Goal: Task Accomplishment & Management: Use online tool/utility

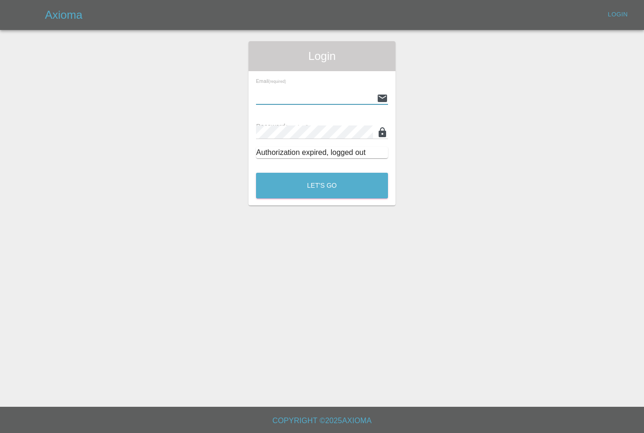
type input "[PERSON_NAME][EMAIL_ADDRESS][PERSON_NAME][DOMAIN_NAME]"
click at [322, 185] on button "Let's Go" at bounding box center [322, 186] width 132 height 26
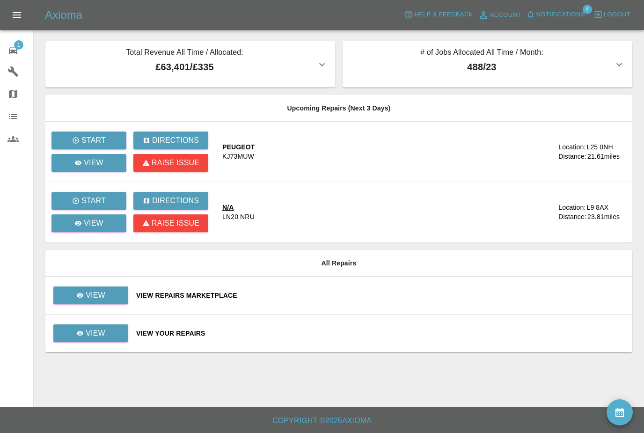
click at [569, 18] on span "Notifications" at bounding box center [560, 14] width 49 height 11
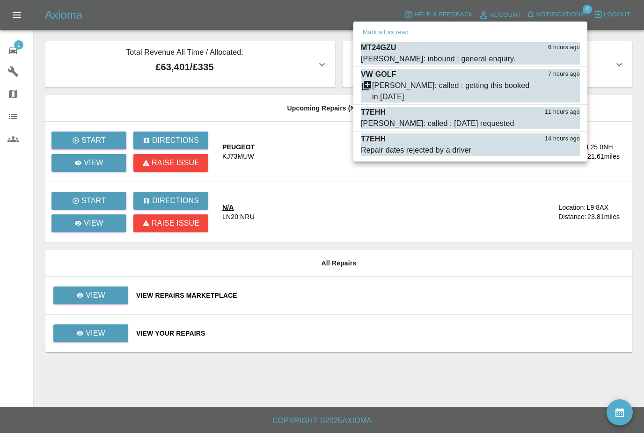
click at [504, 79] on div "VW GOLF 7 hours ago" at bounding box center [470, 74] width 219 height 11
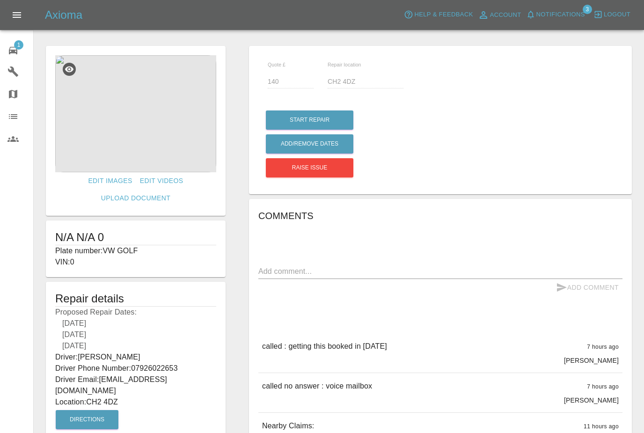
click at [576, 14] on span "Notifications" at bounding box center [560, 14] width 49 height 11
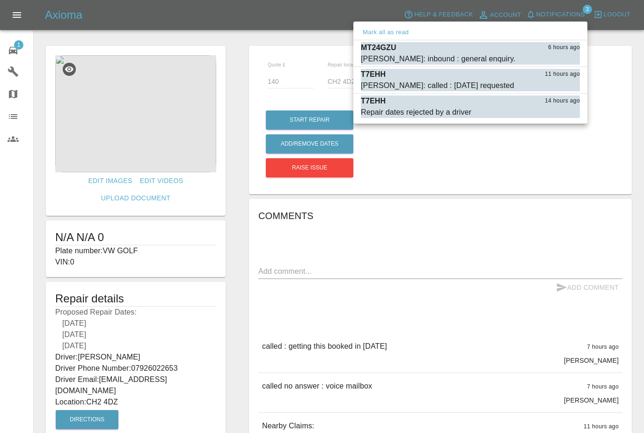
click at [257, 268] on div at bounding box center [322, 216] width 644 height 433
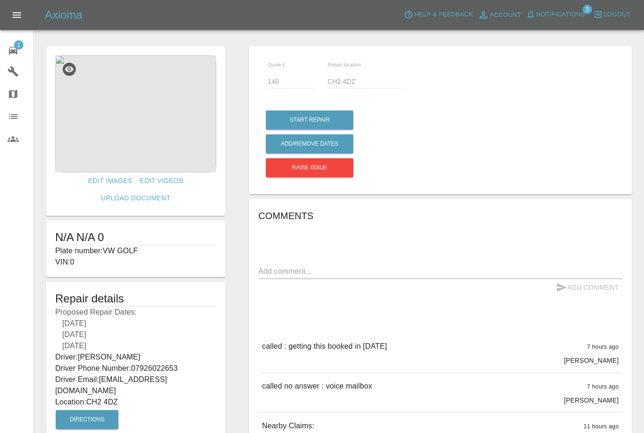
click at [15, 49] on icon at bounding box center [12, 50] width 11 height 11
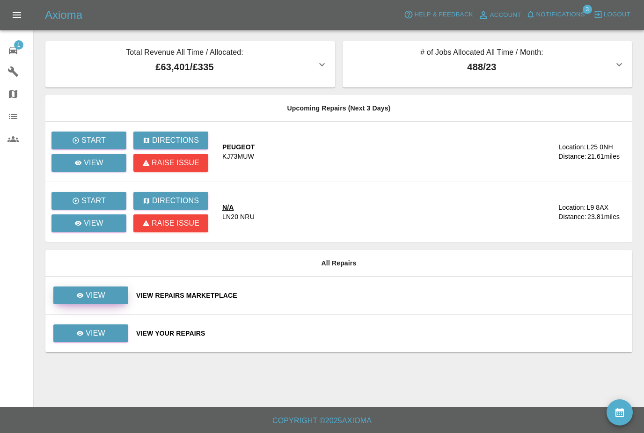
click at [120, 297] on link "View" at bounding box center [90, 295] width 75 height 18
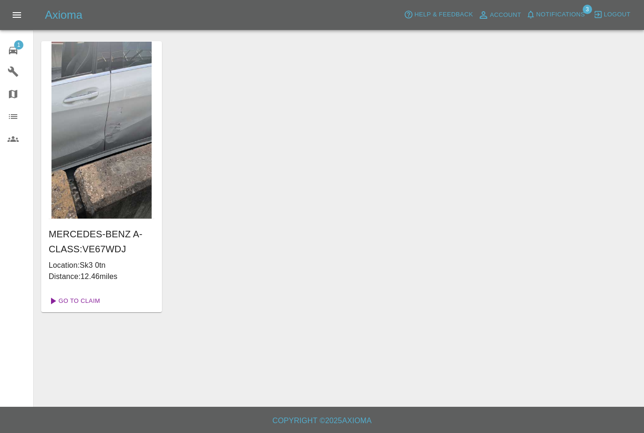
click at [89, 296] on link "Go To Claim" at bounding box center [74, 300] width 58 height 15
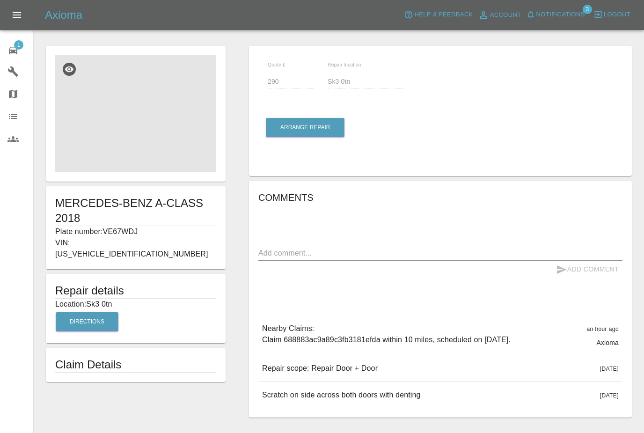
click at [158, 157] on img at bounding box center [135, 113] width 161 height 117
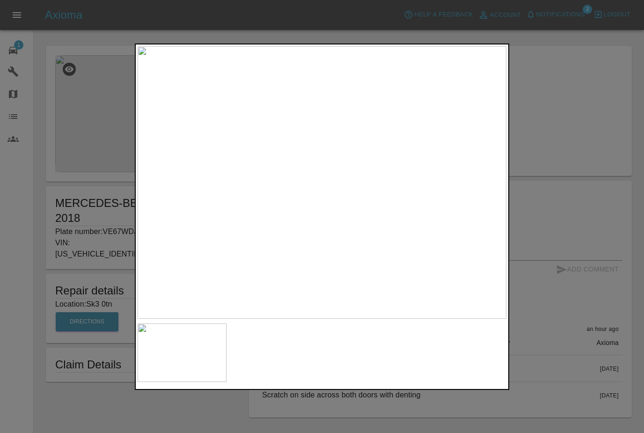
click at [550, 77] on div at bounding box center [322, 216] width 644 height 433
